Goal: Transaction & Acquisition: Purchase product/service

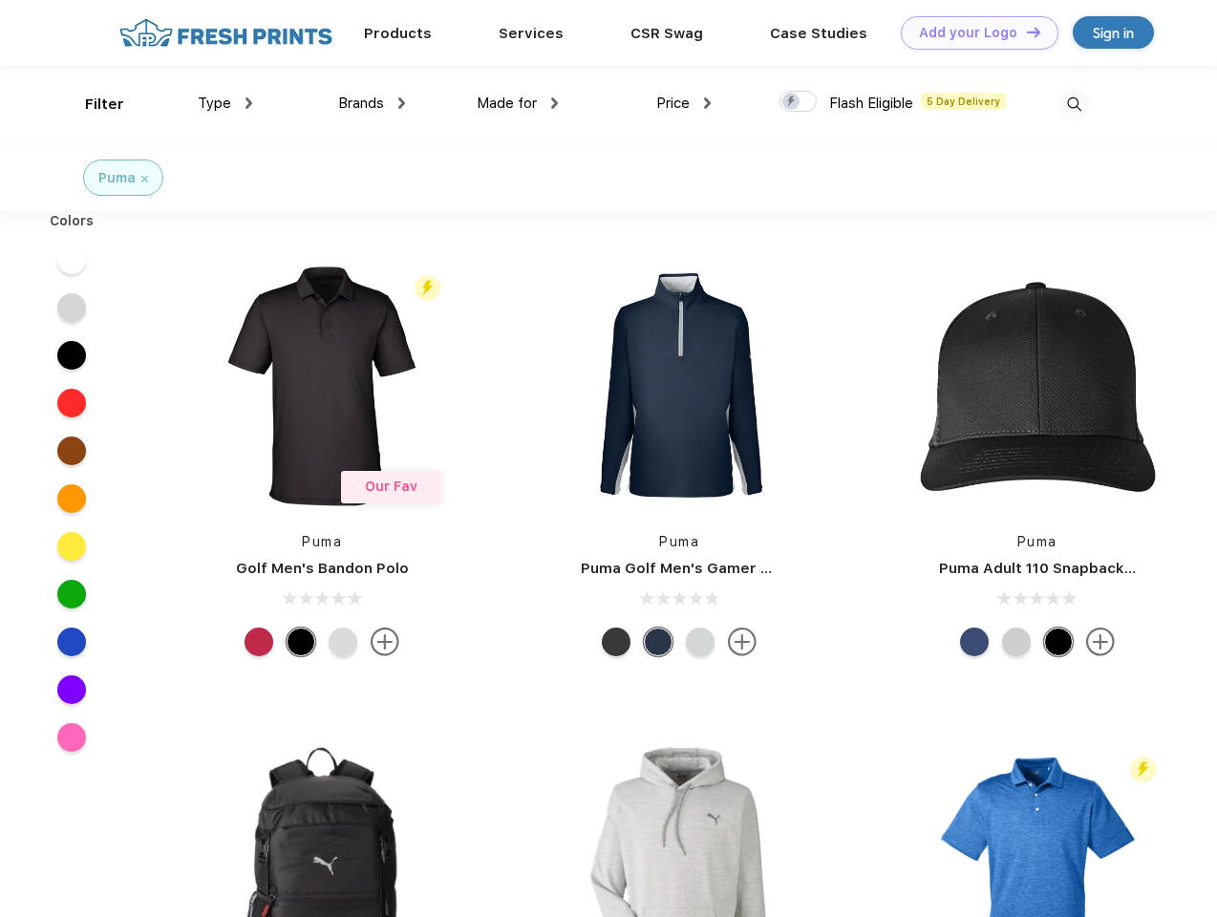
click at [973, 32] on link "Add your Logo Design Tool" at bounding box center [980, 32] width 158 height 33
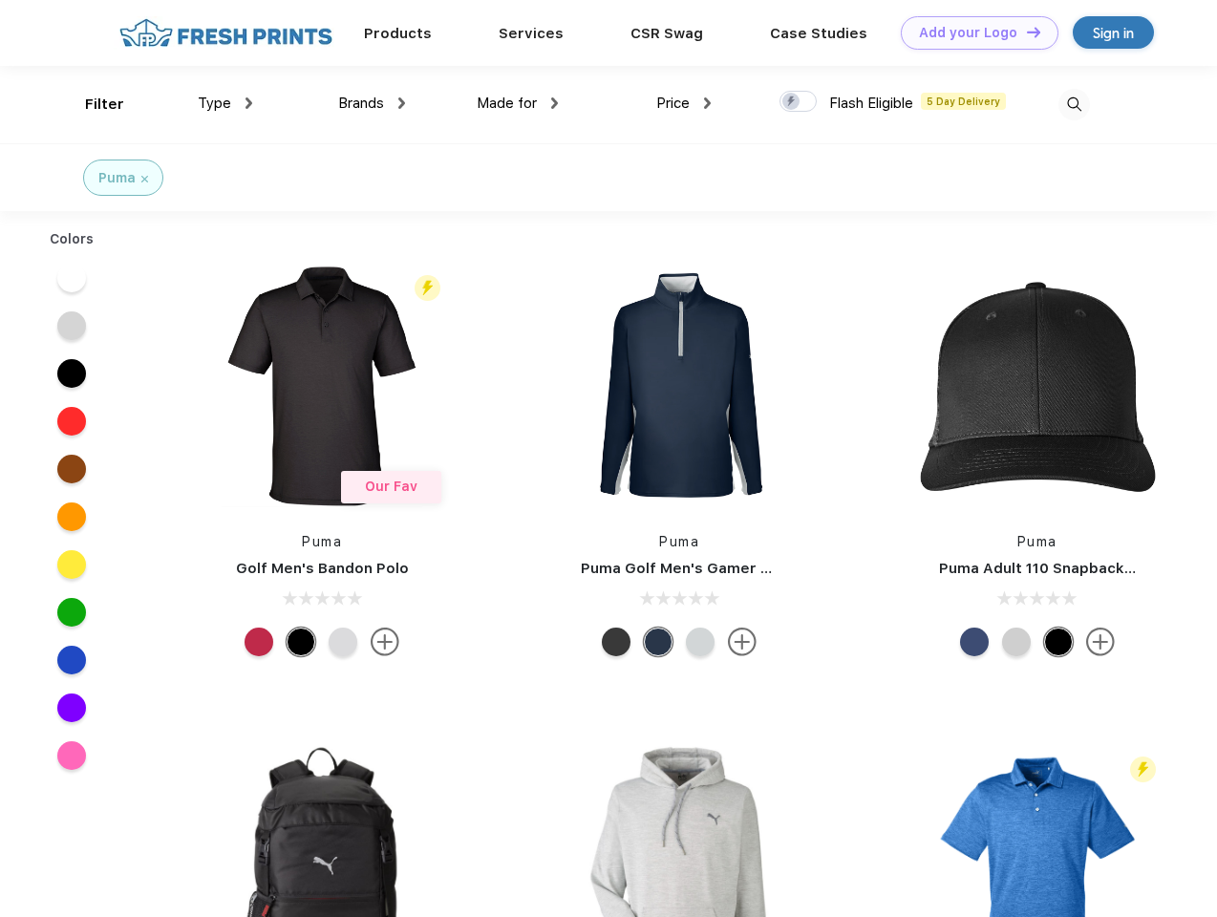
click at [0, 0] on div "Design Tool" at bounding box center [0, 0] width 0 height 0
click at [1025, 32] on link "Add your Logo Design Tool" at bounding box center [980, 32] width 158 height 33
click at [92, 104] on div "Filter" at bounding box center [104, 105] width 39 height 22
click at [226, 103] on span "Type" at bounding box center [214, 103] width 33 height 17
click at [372, 103] on span "Brands" at bounding box center [361, 103] width 46 height 17
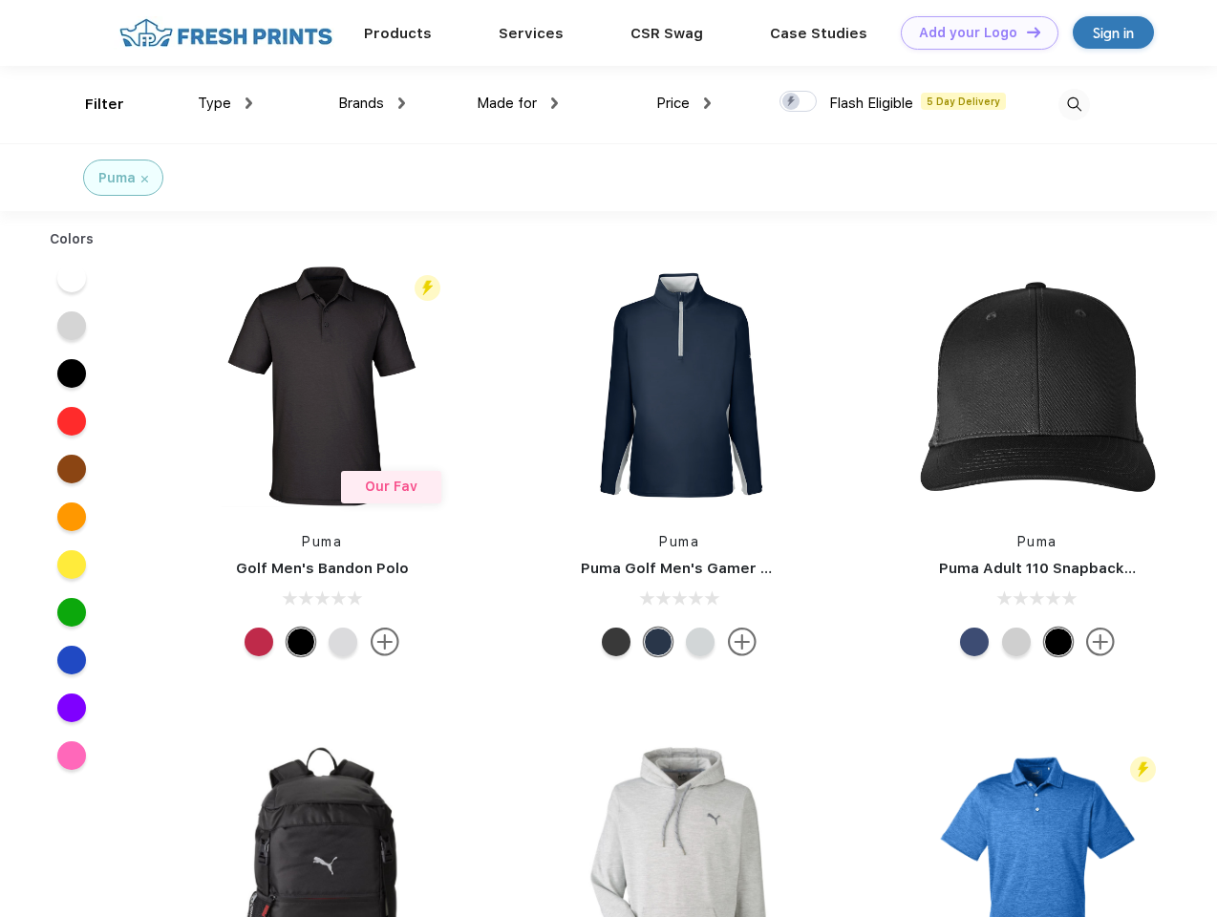
click at [518, 103] on span "Made for" at bounding box center [507, 103] width 60 height 17
click at [684, 103] on span "Price" at bounding box center [673, 103] width 33 height 17
click at [799, 102] on div at bounding box center [798, 101] width 37 height 21
click at [792, 102] on input "checkbox" at bounding box center [786, 96] width 12 height 12
click at [1074, 104] on img at bounding box center [1075, 105] width 32 height 32
